Goal: Obtain resource: Obtain resource

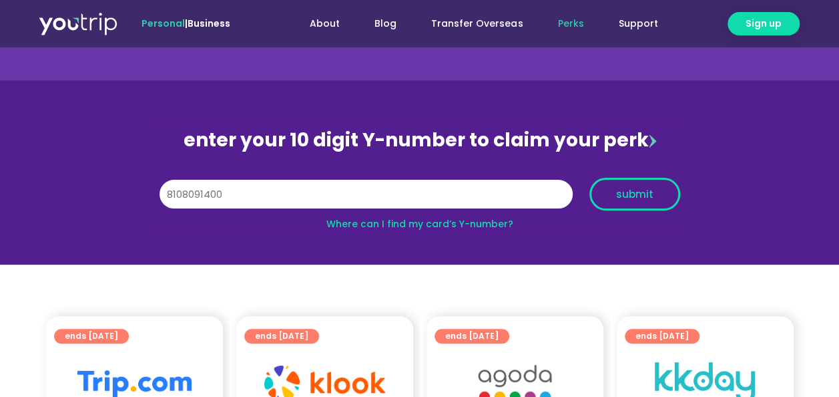
type input "8108091400"
click at [612, 198] on span "submit" at bounding box center [635, 194] width 68 height 10
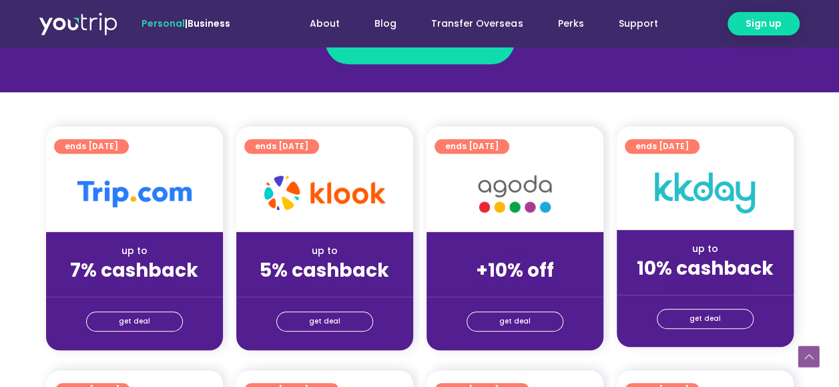
scroll to position [267, 0]
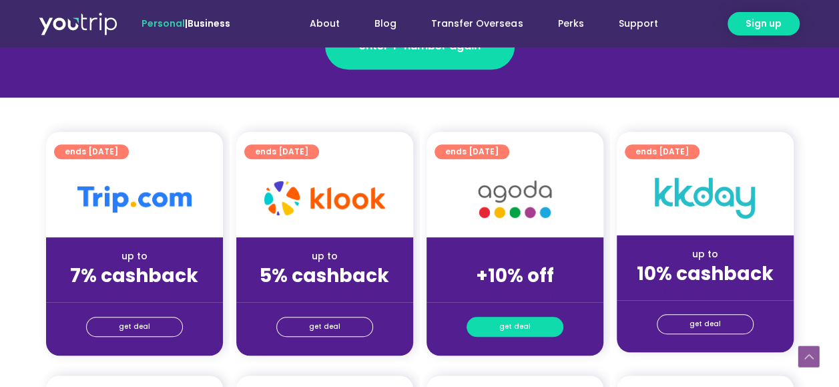
click at [520, 326] on span "get deal" at bounding box center [515, 326] width 31 height 19
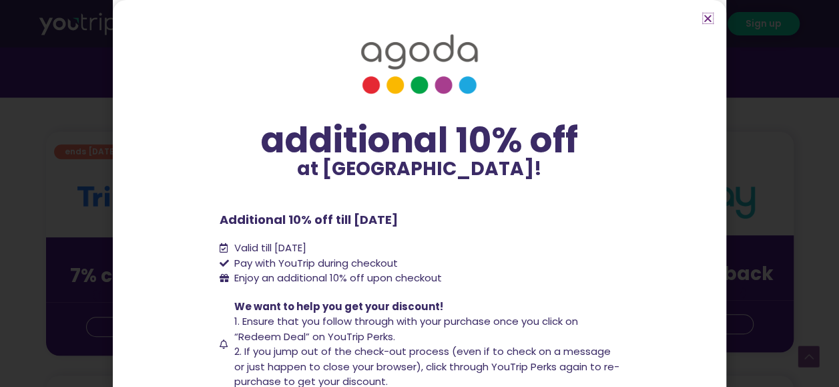
scroll to position [93, 0]
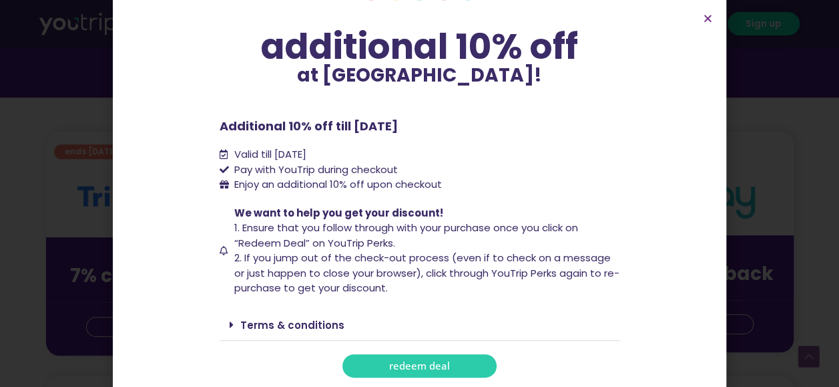
click at [462, 365] on link "redeem deal" at bounding box center [420, 365] width 154 height 23
